Goal: Find specific page/section: Find specific page/section

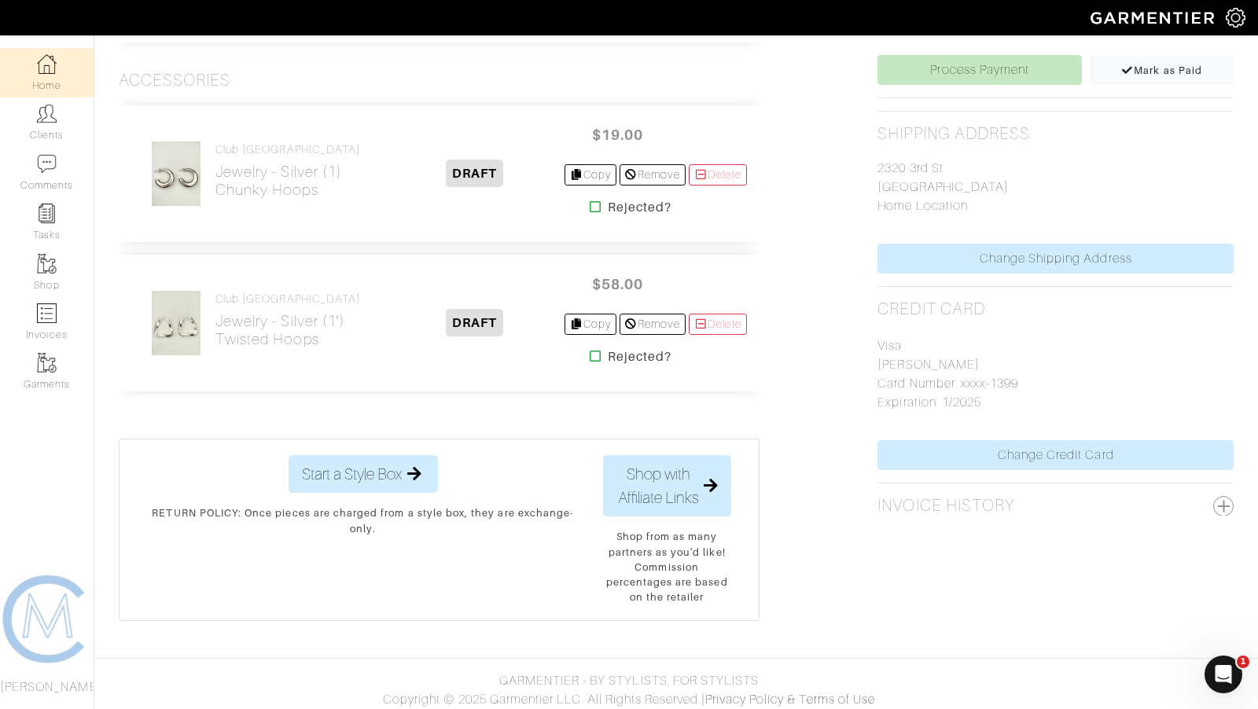
click at [46, 71] on img at bounding box center [47, 64] width 20 height 20
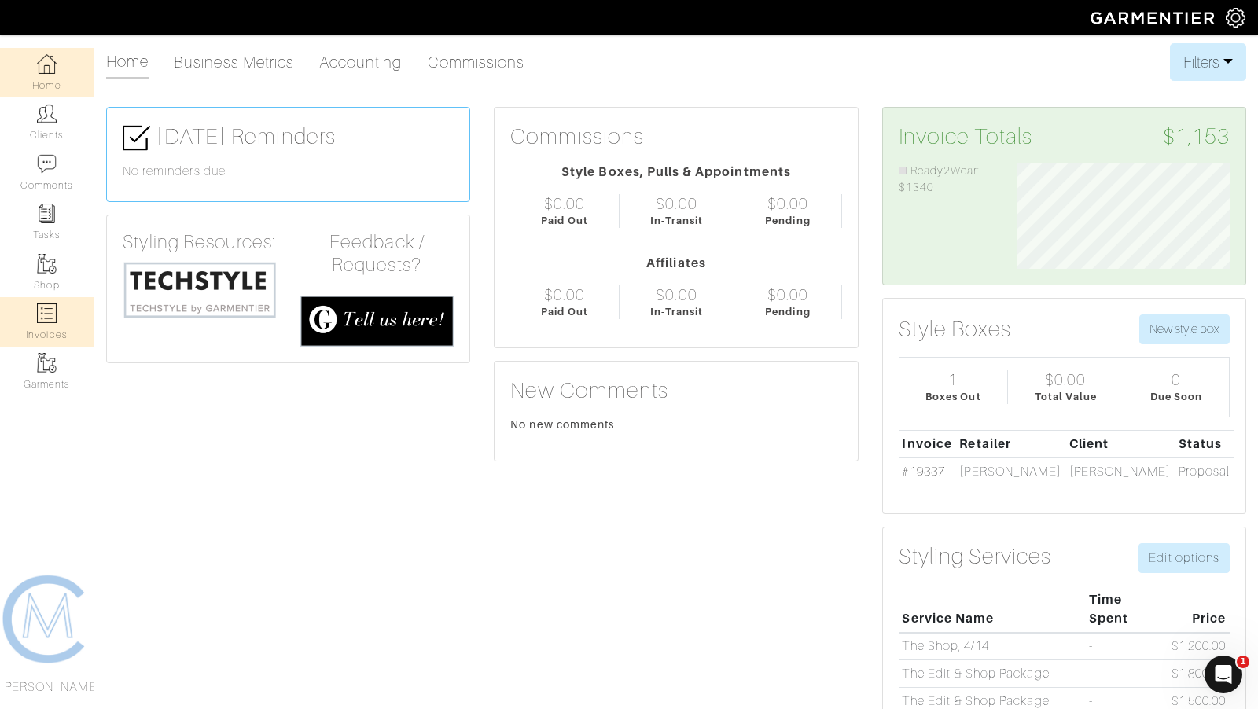
click at [51, 316] on img at bounding box center [47, 313] width 20 height 20
select select
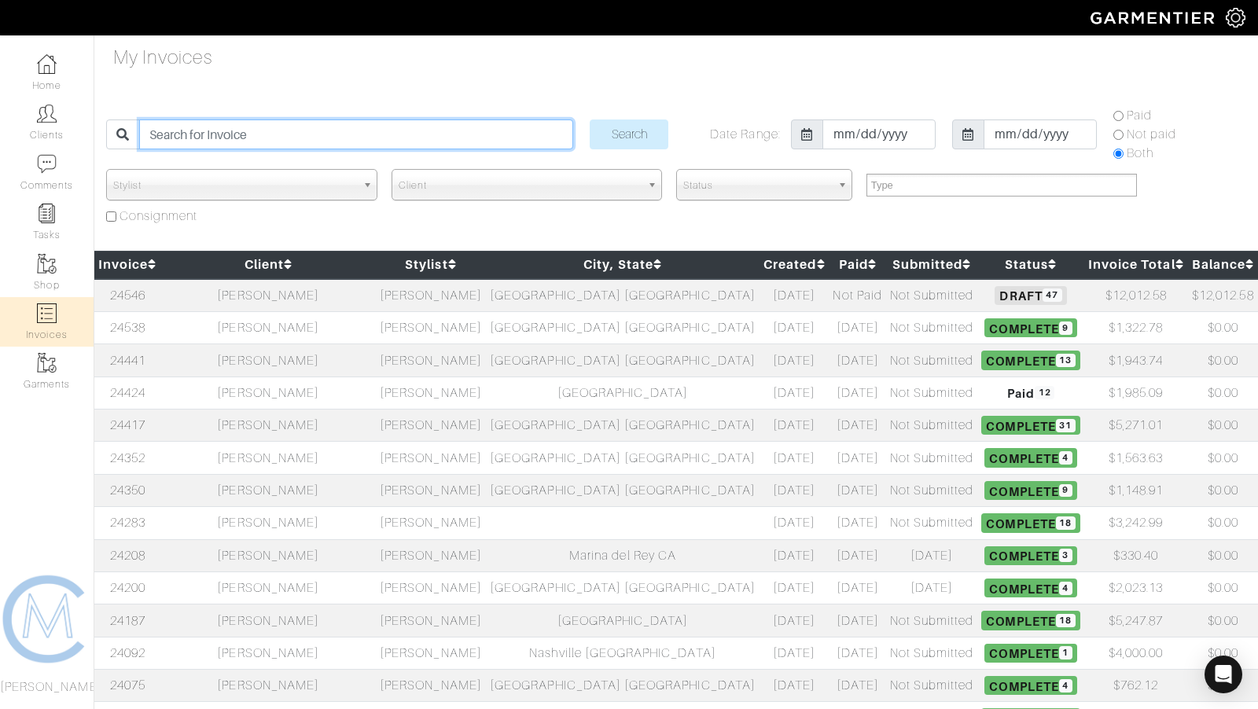
click at [242, 145] on input "search" at bounding box center [356, 134] width 434 height 30
type input "[PERSON_NAME]"
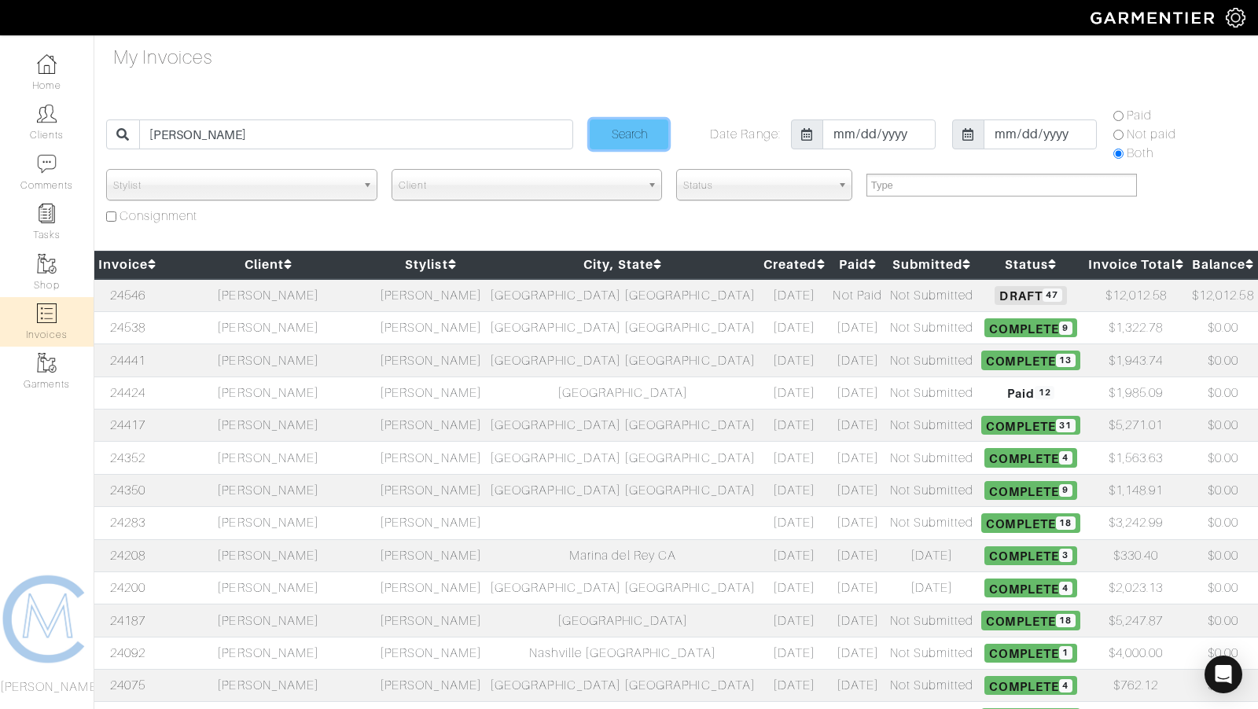
click at [641, 123] on input "Search" at bounding box center [629, 134] width 79 height 30
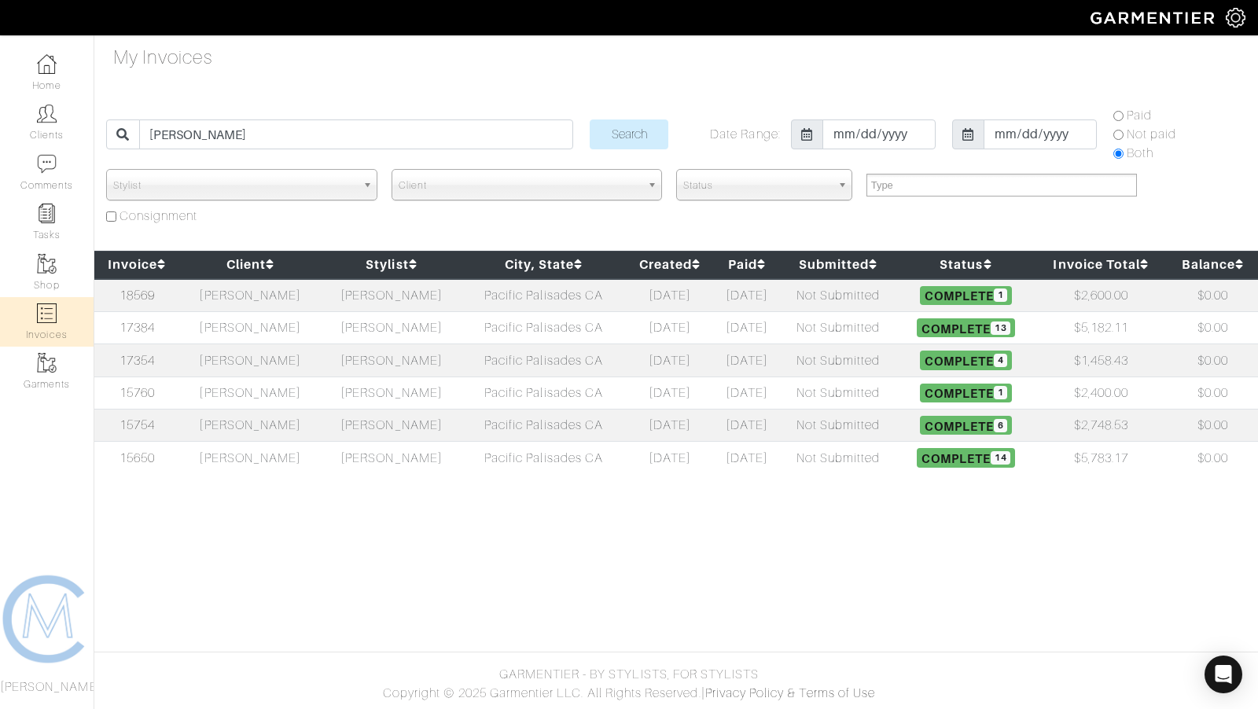
select select
click at [288, 297] on td "[PERSON_NAME]" at bounding box center [249, 295] width 141 height 33
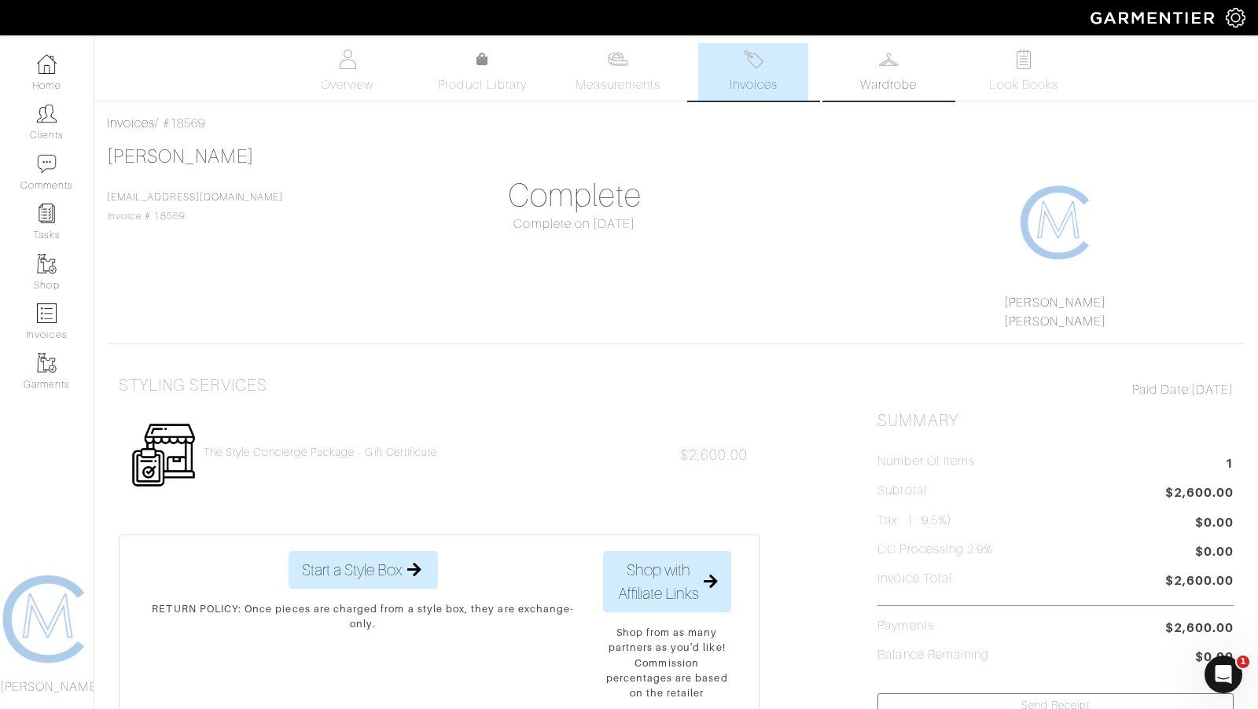
click at [897, 52] on img at bounding box center [889, 60] width 20 height 20
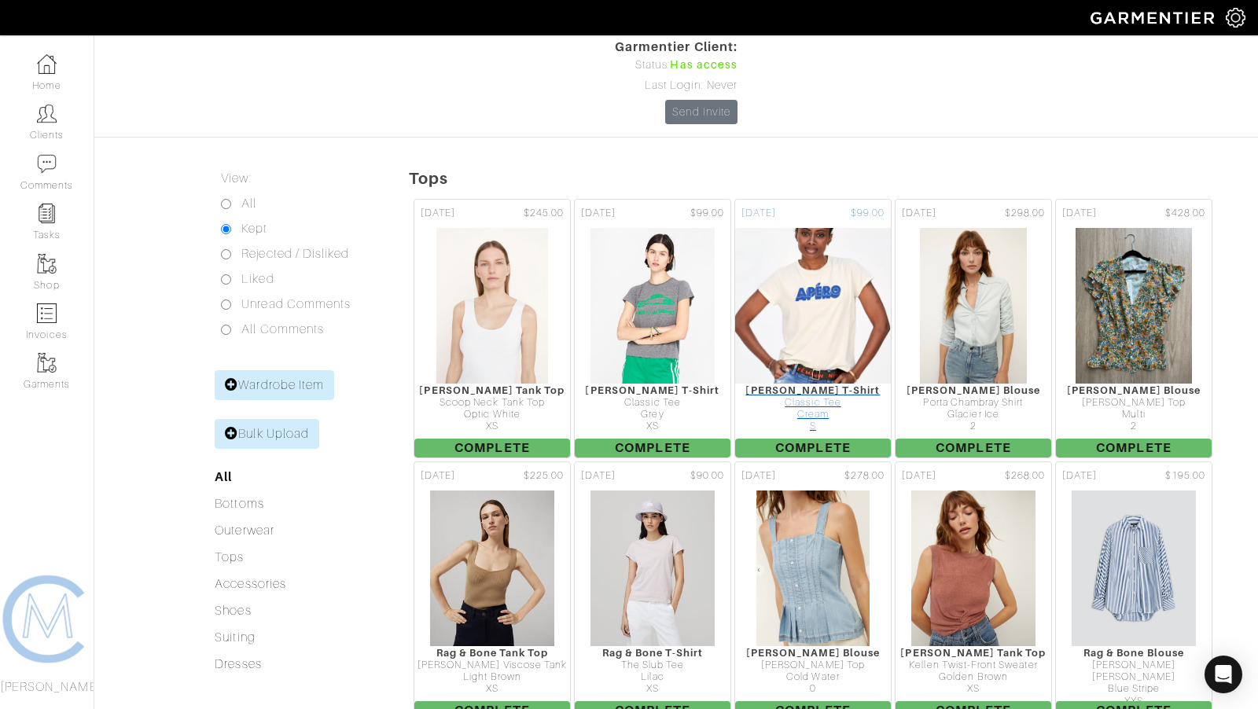
scroll to position [166, 0]
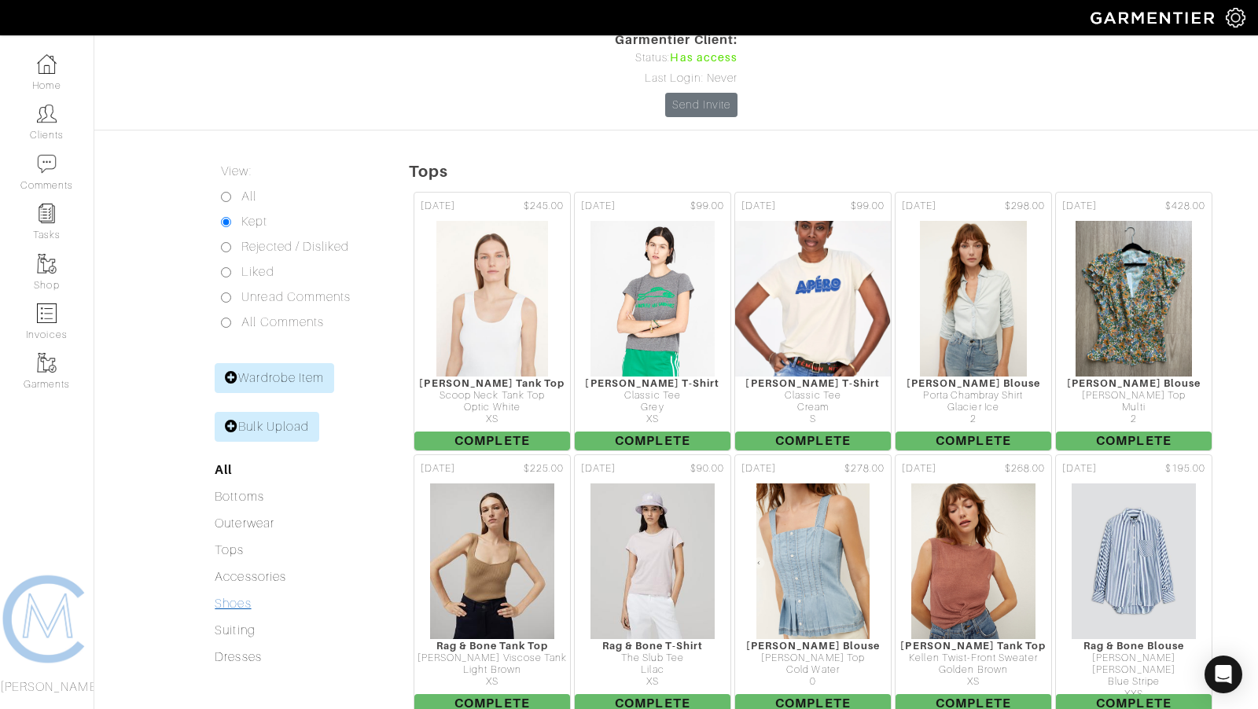
click at [236, 597] on link "Shoes" at bounding box center [233, 604] width 36 height 14
